Goal: Find specific page/section: Find specific page/section

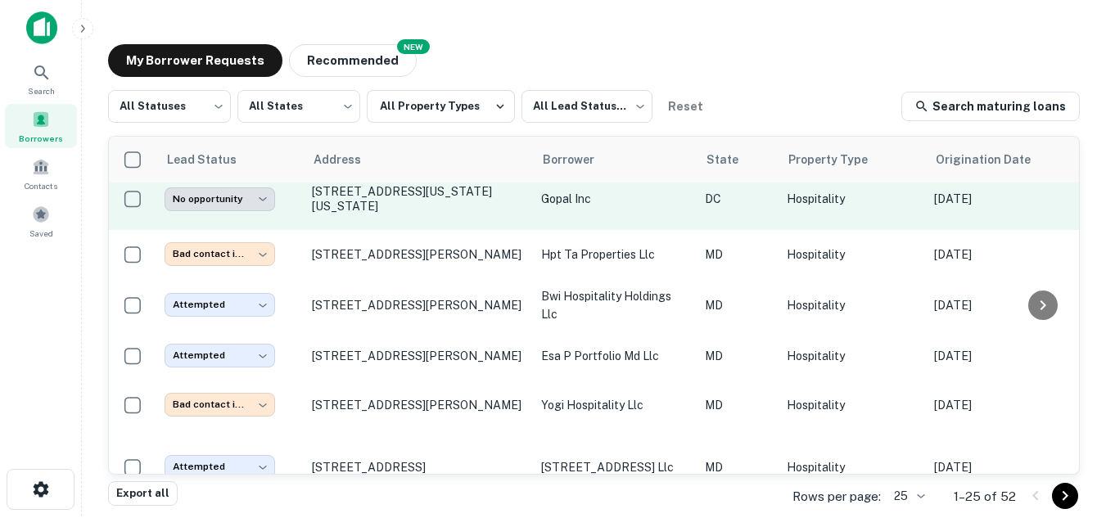
scroll to position [770, 0]
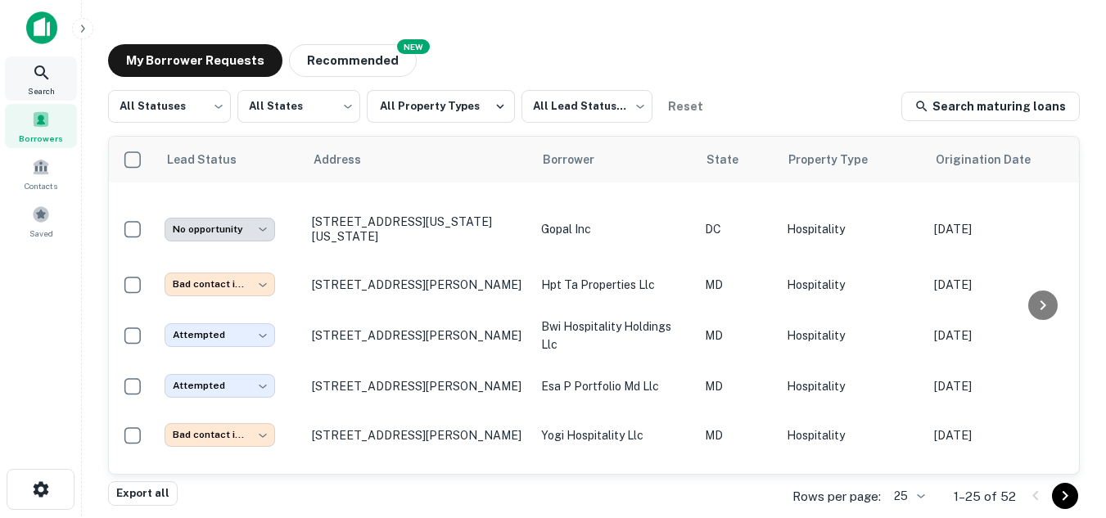
click at [45, 72] on icon at bounding box center [42, 73] width 20 height 20
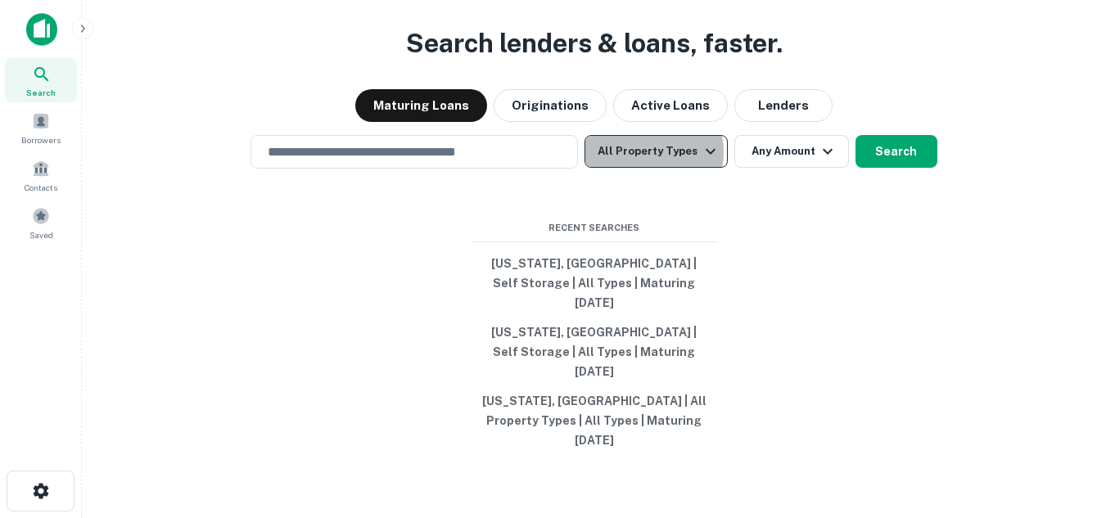
click at [641, 168] on button "All Property Types" at bounding box center [655, 151] width 142 height 33
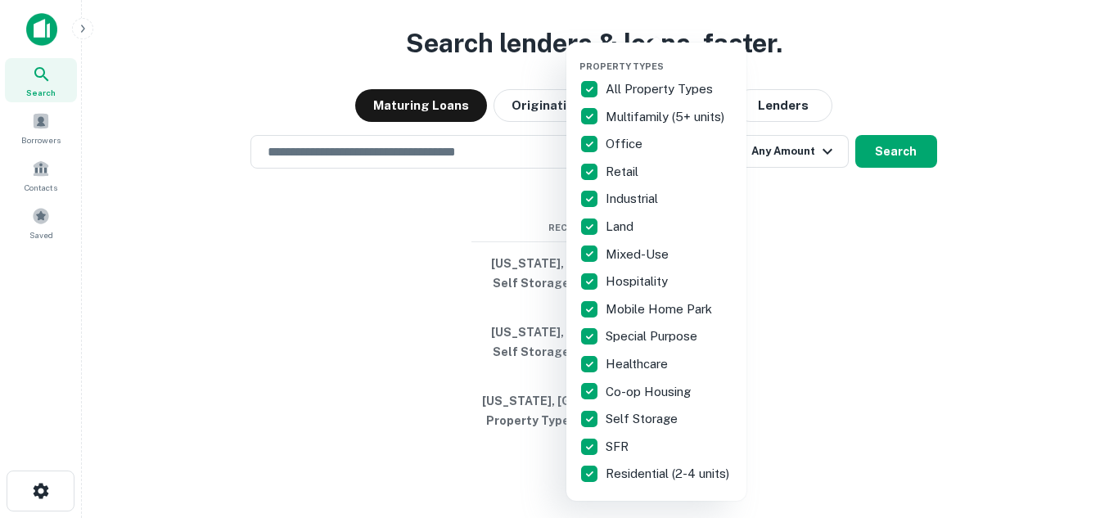
click at [980, 70] on div at bounding box center [559, 259] width 1118 height 518
